Goal: Information Seeking & Learning: Check status

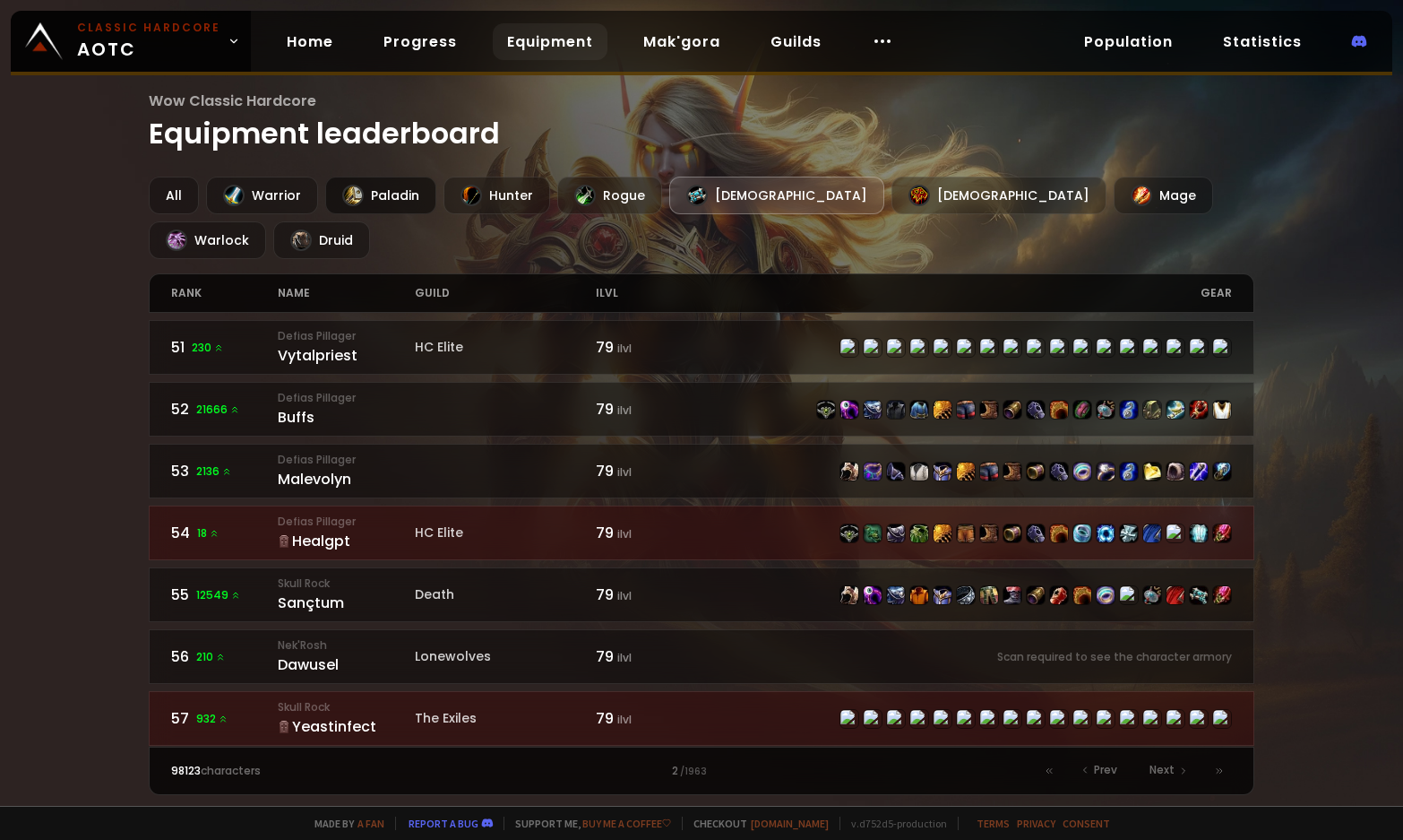
click at [351, 186] on div at bounding box center [353, 196] width 22 height 22
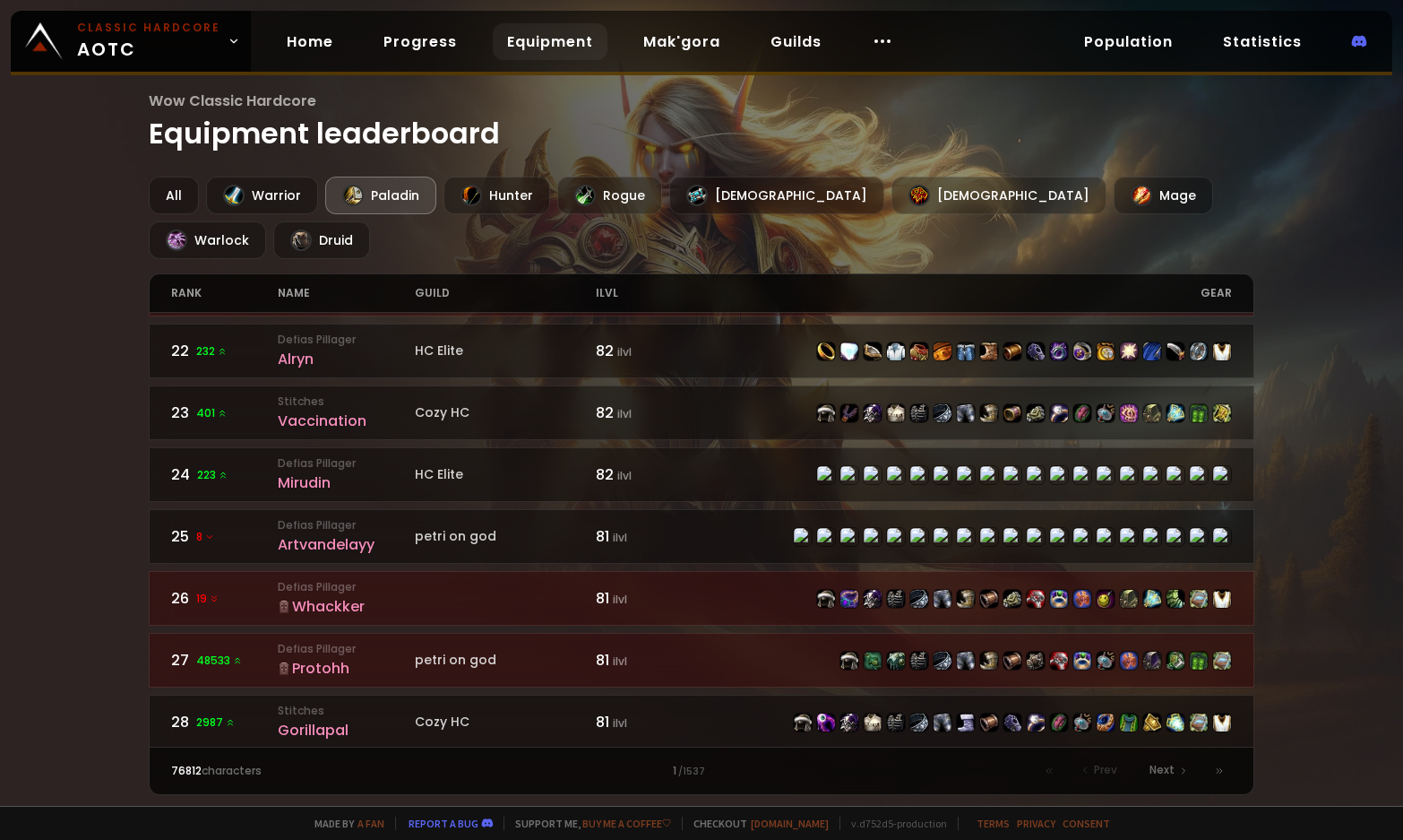
scroll to position [1344, 0]
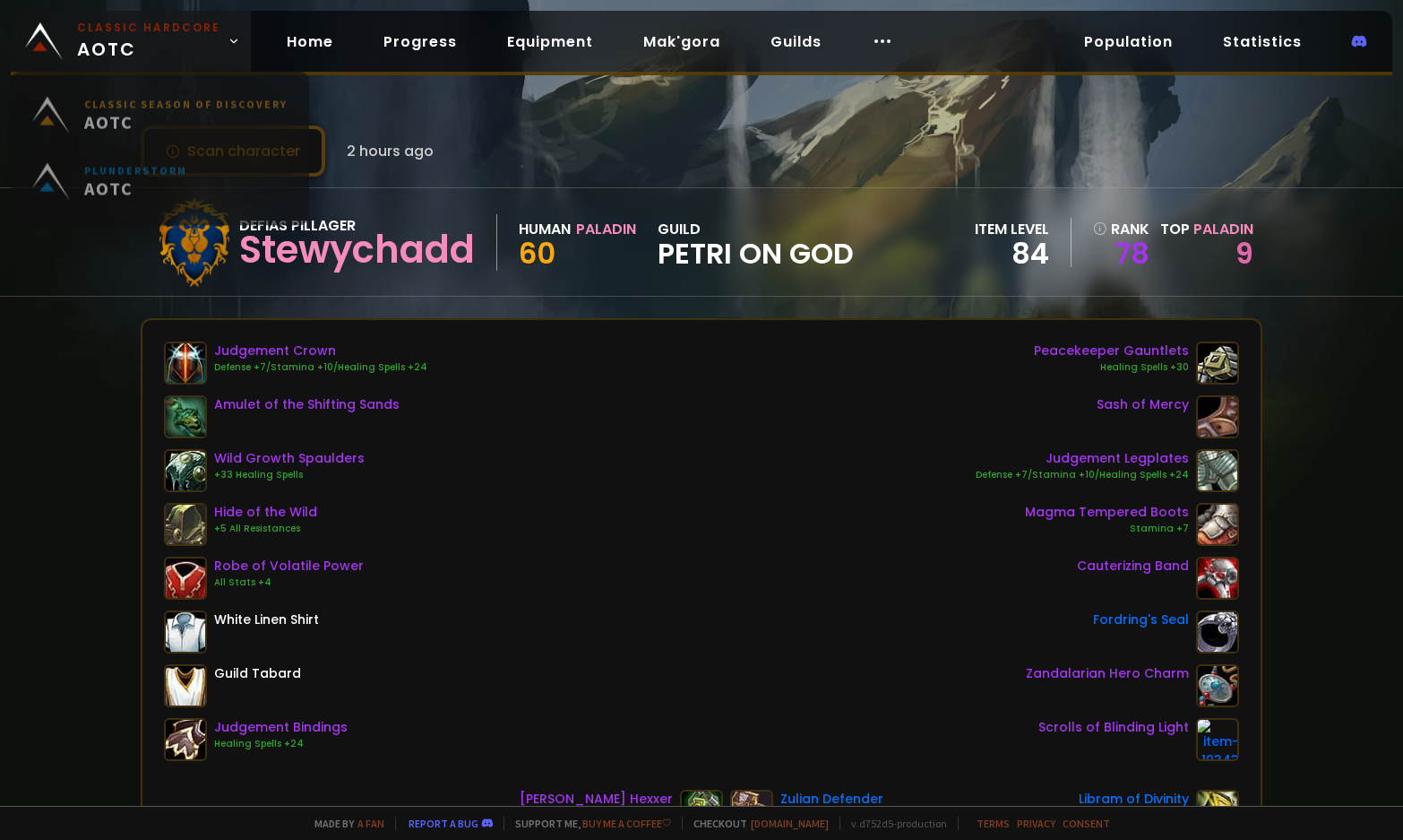
click at [170, 40] on span "Classic Hardcore AOTC" at bounding box center [149, 41] width 143 height 43
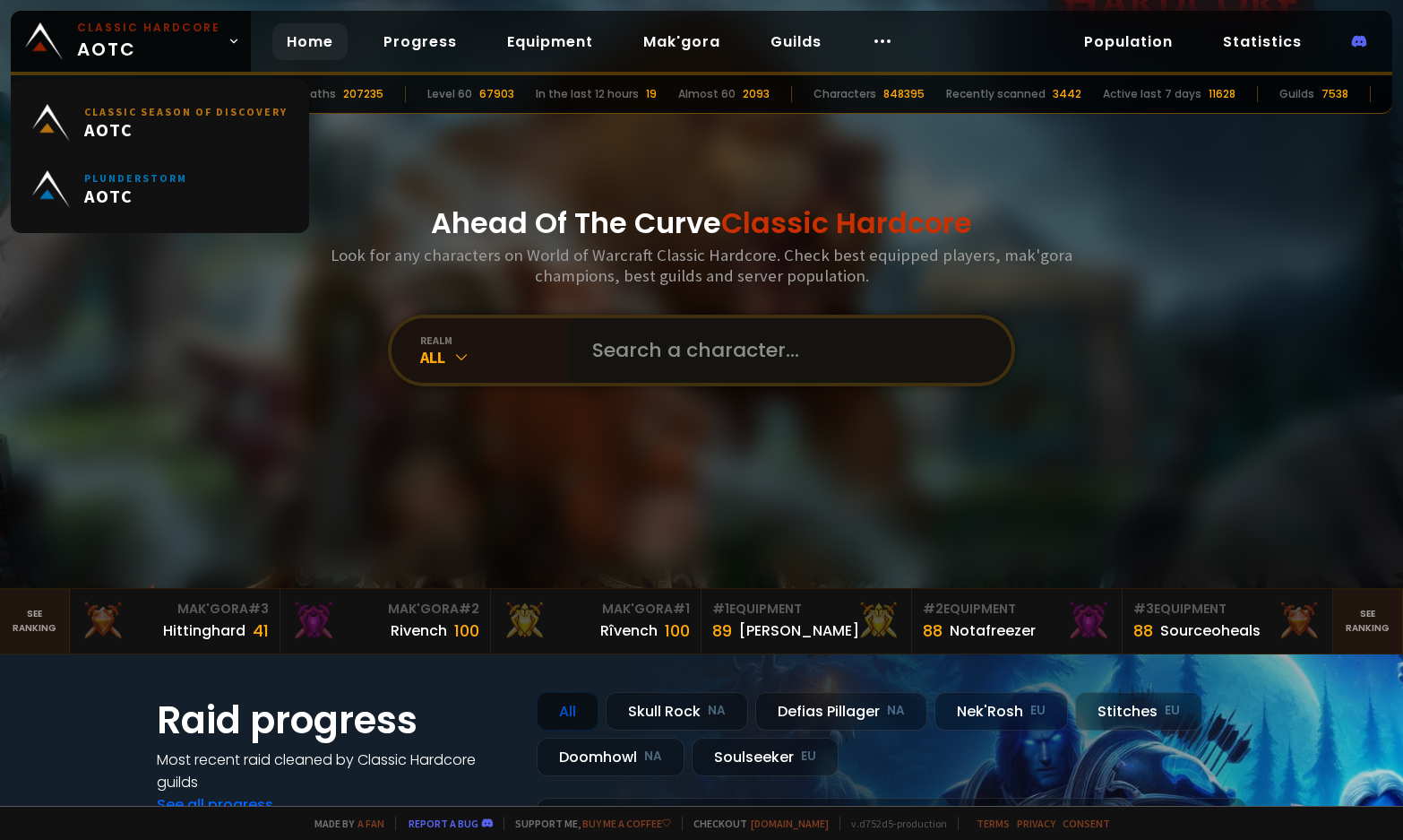
click at [613, 338] on input "text" at bounding box center [786, 350] width 409 height 65
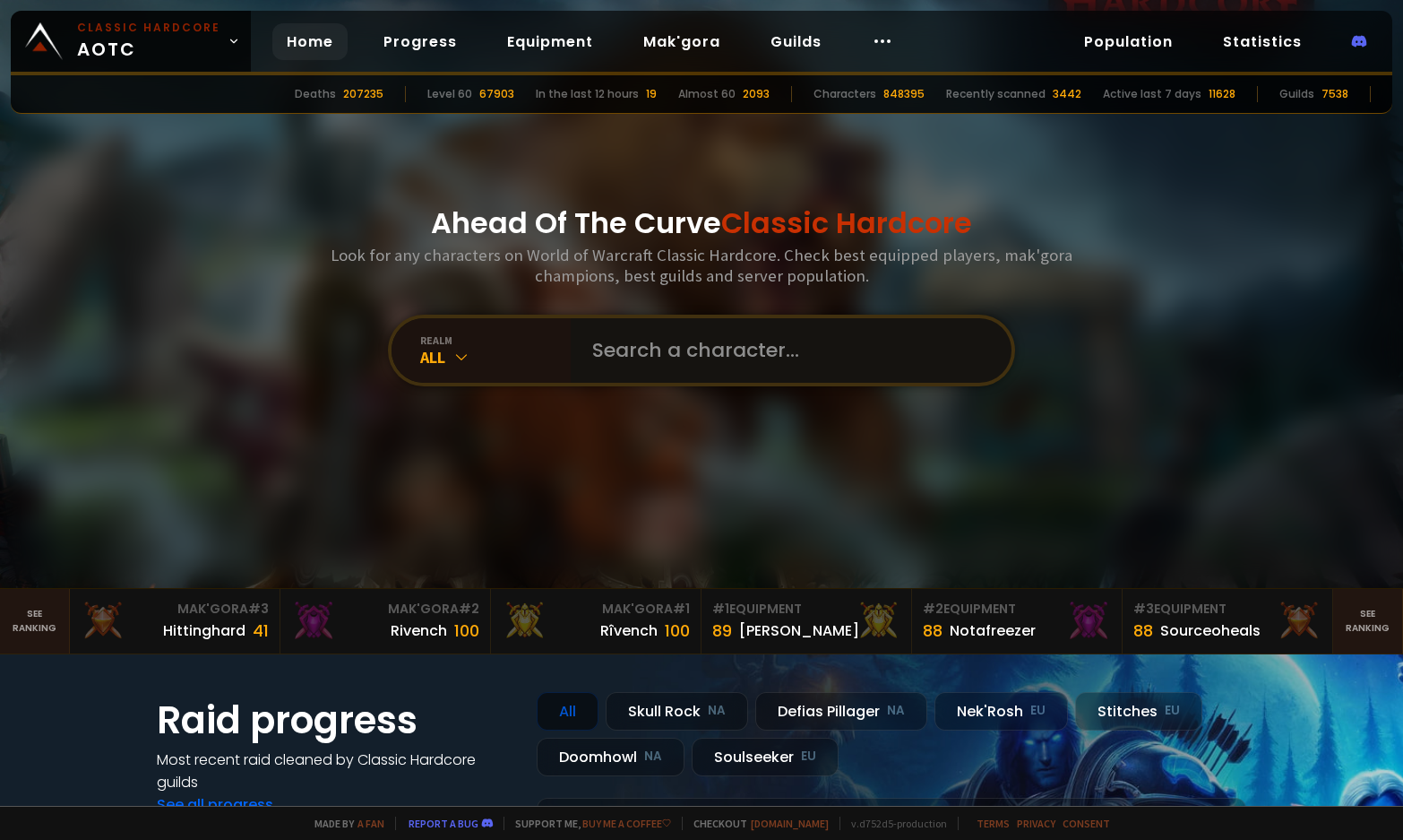
click at [763, 363] on input "text" at bounding box center [786, 350] width 409 height 65
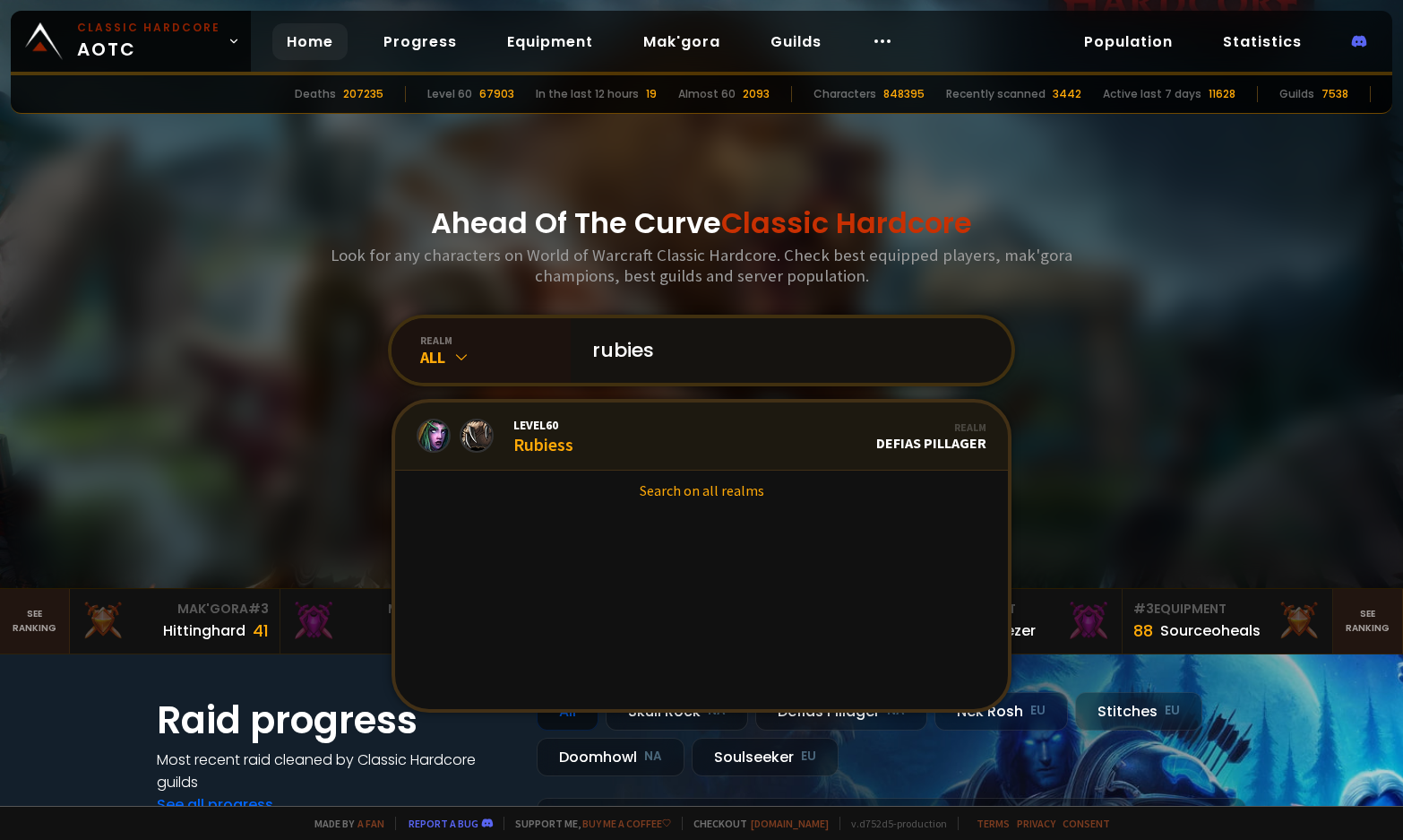
type input "rubies"
click at [586, 428] on link "Level 60 Rubiess Realm Defias Pillager" at bounding box center [701, 436] width 613 height 69
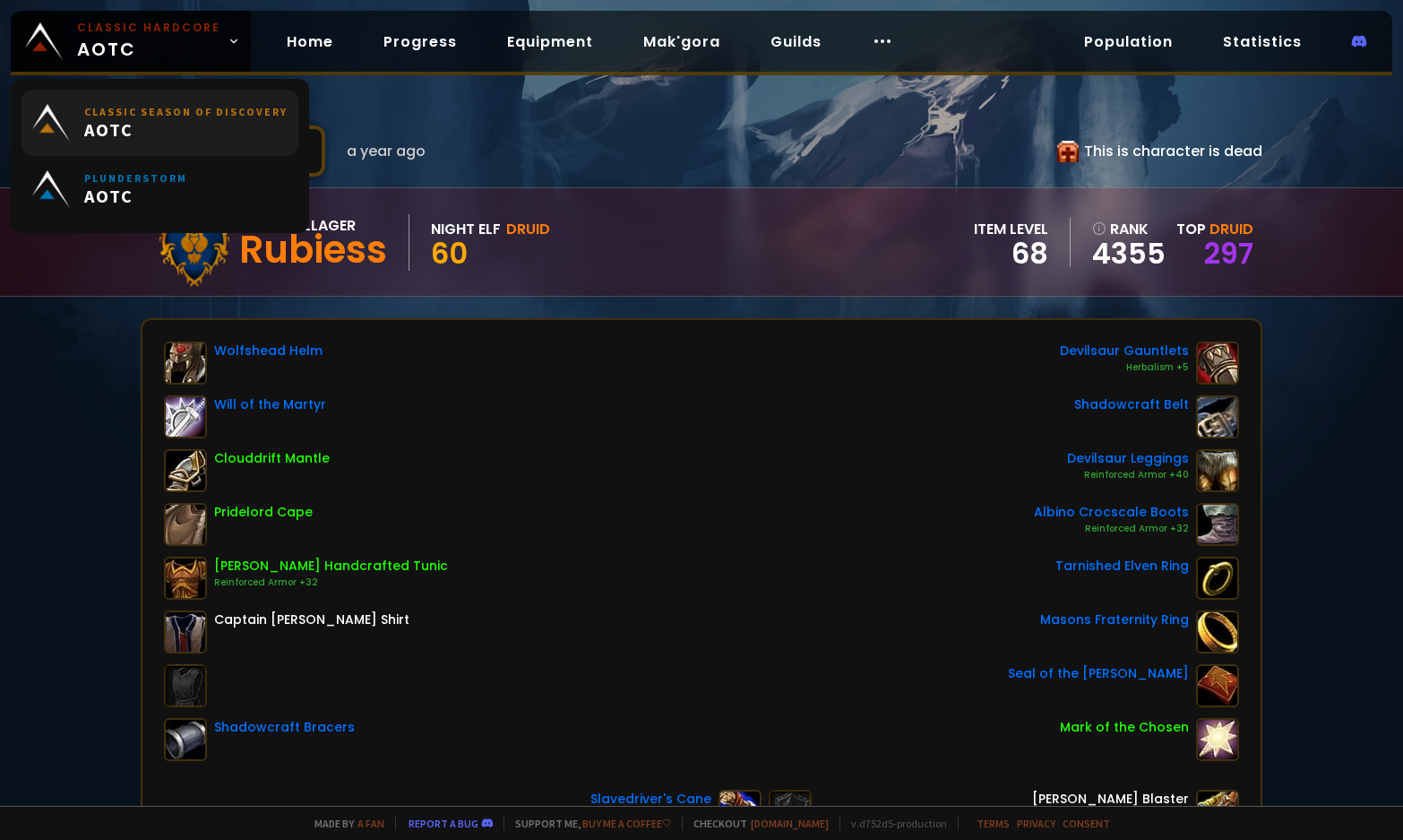
click at [152, 108] on small "Classic Season of Discovery" at bounding box center [186, 112] width 204 height 14
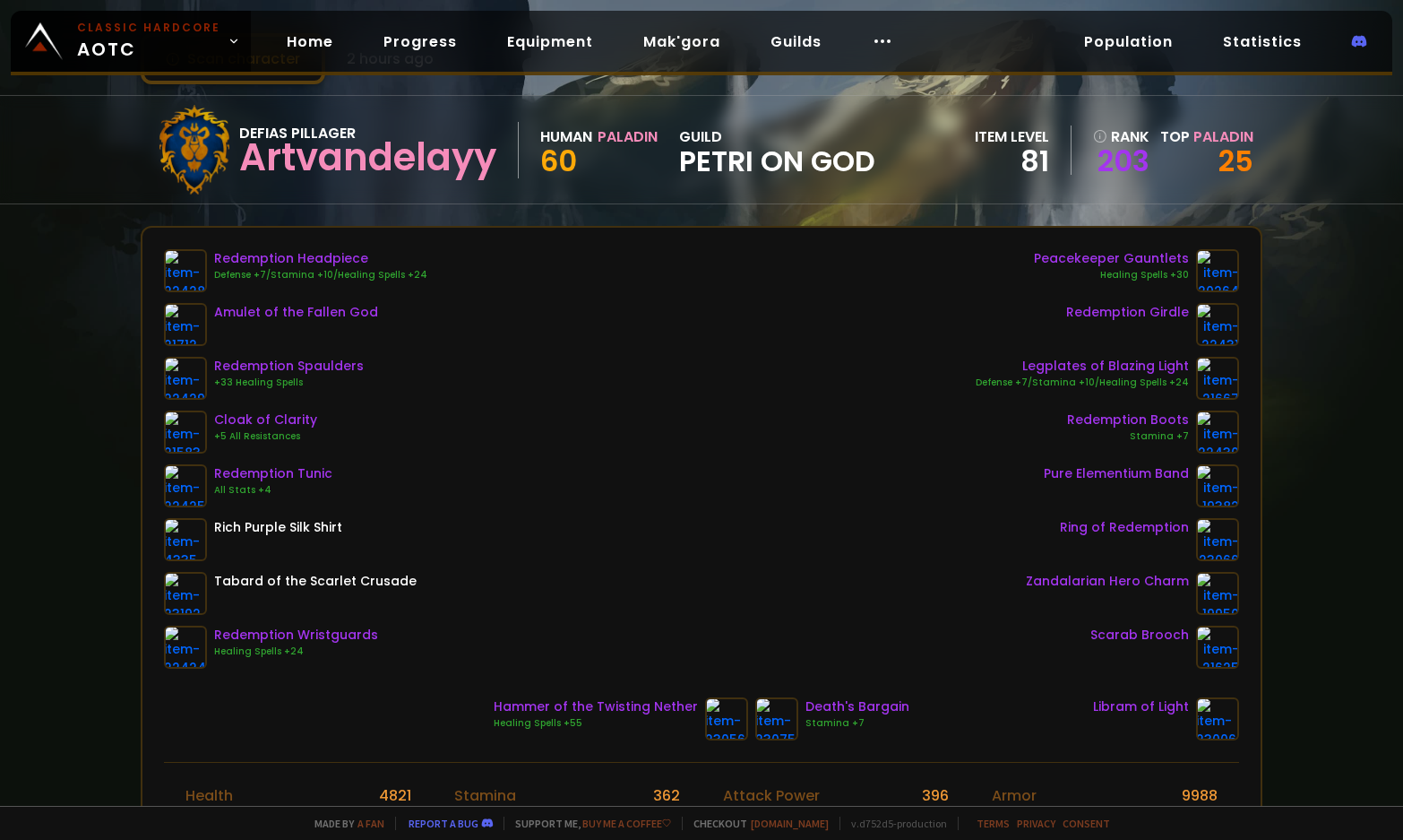
scroll to position [89, 0]
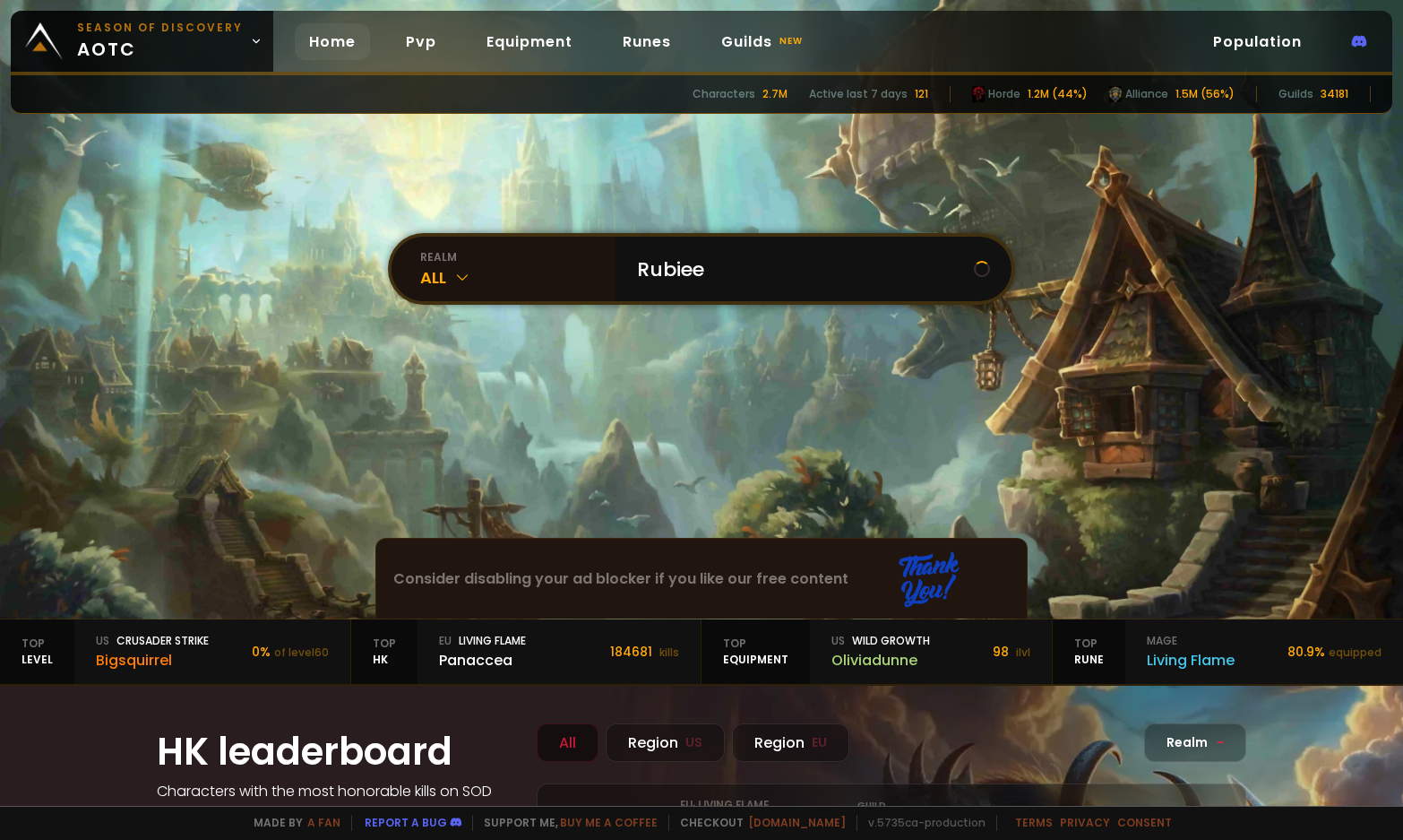
type input "Rubiees"
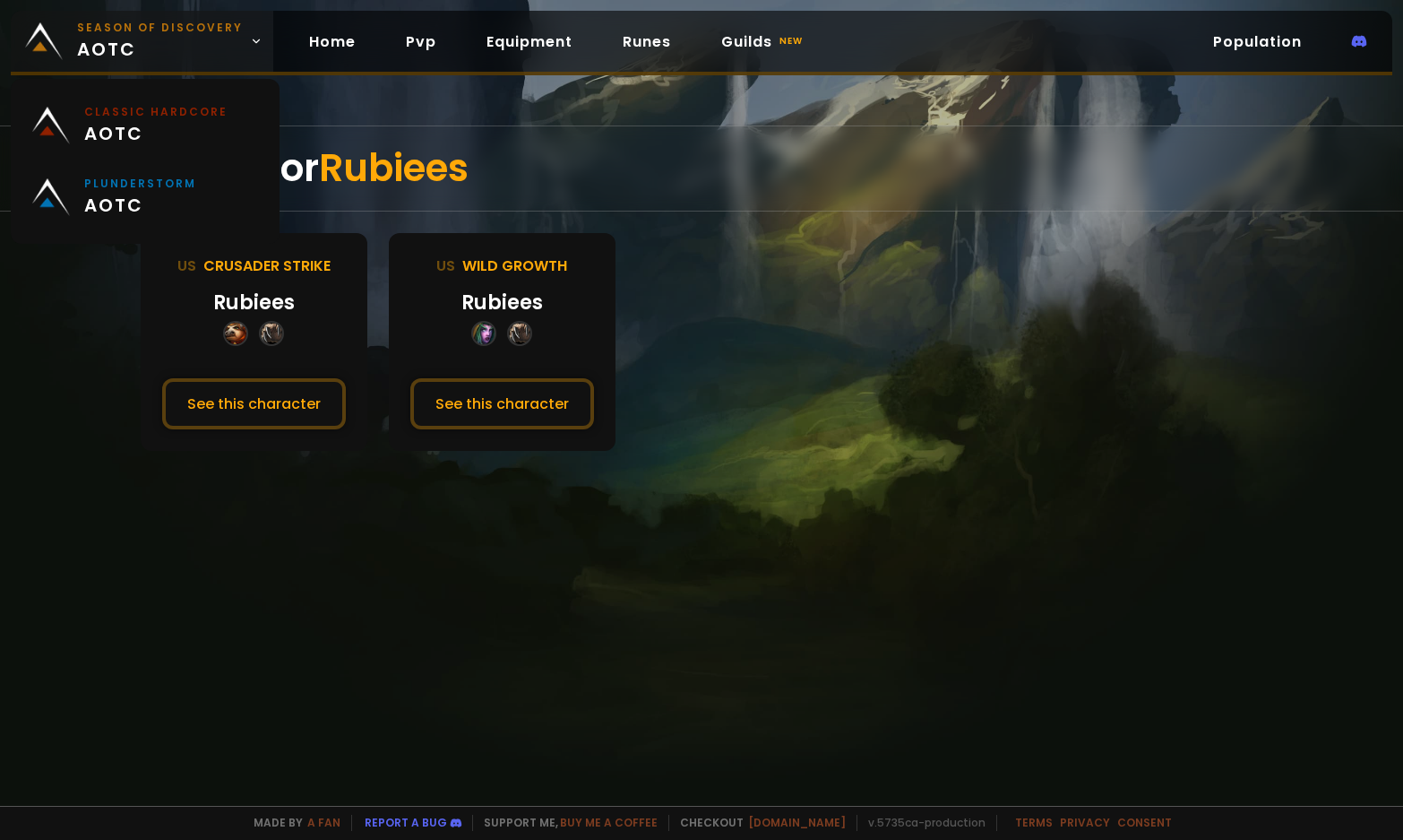
click at [171, 50] on span "Season of Discovery aotc" at bounding box center [160, 41] width 166 height 43
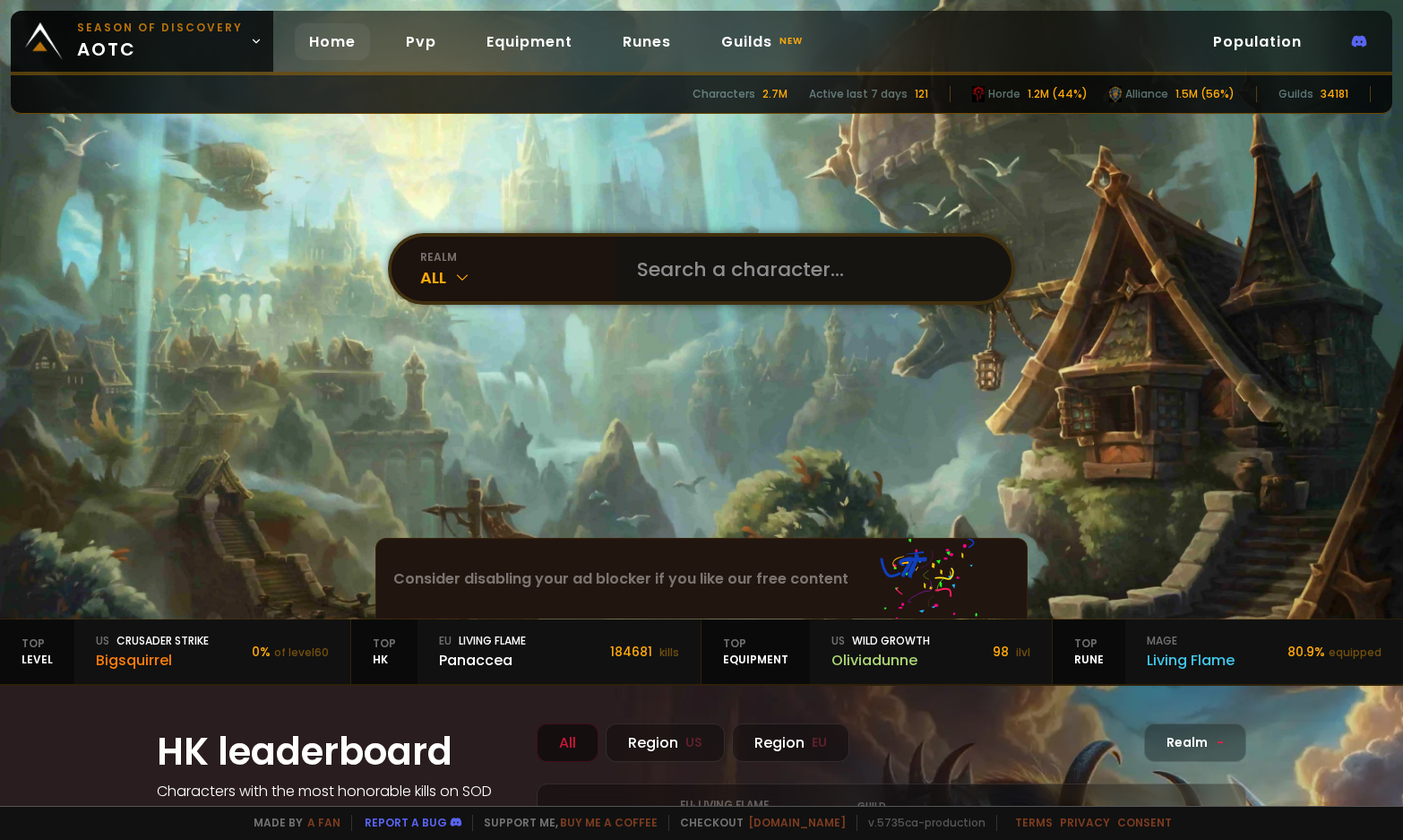
click at [731, 265] on input "text" at bounding box center [808, 268] width 363 height 65
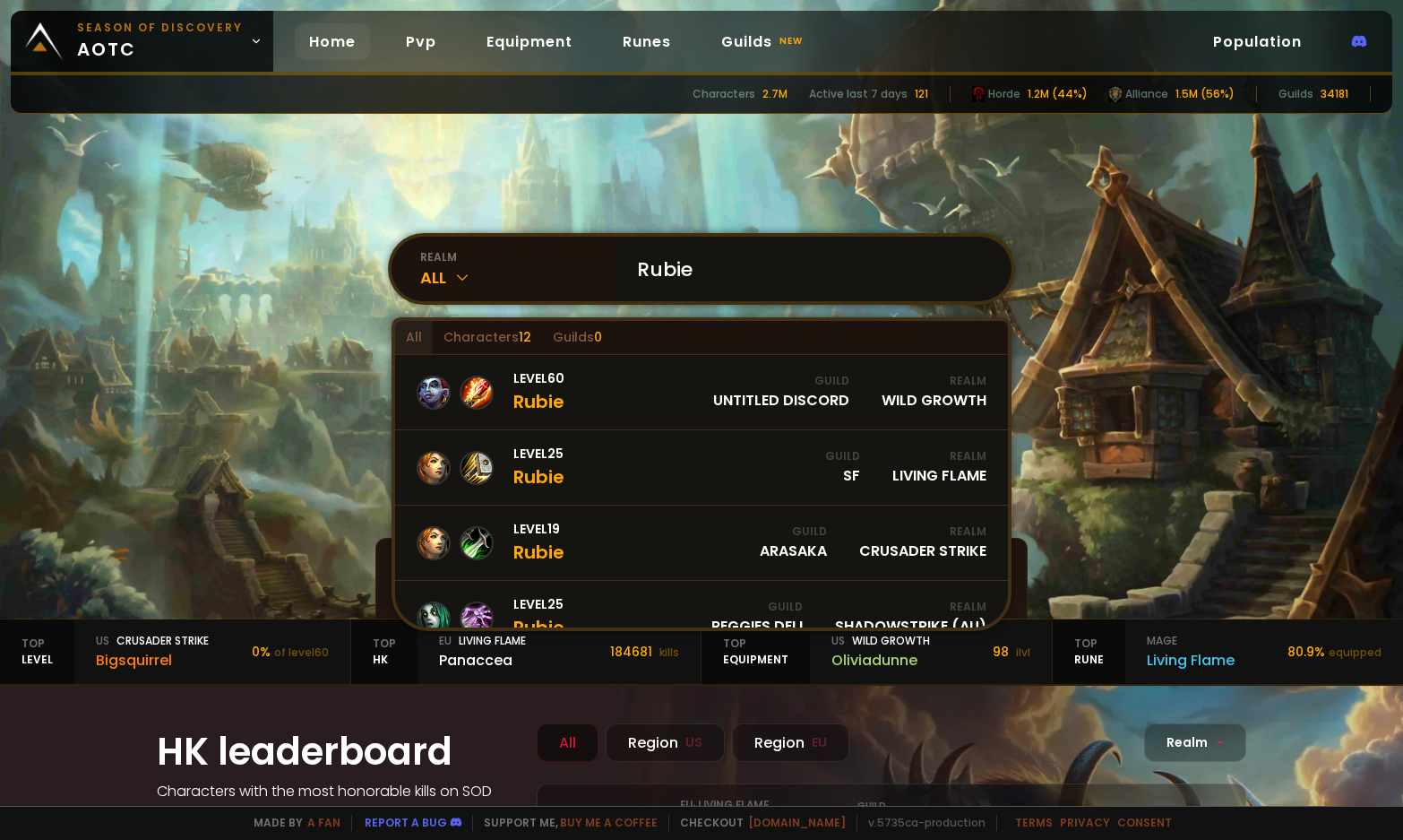
type input "Rubiee"
